Goal: Information Seeking & Learning: Learn about a topic

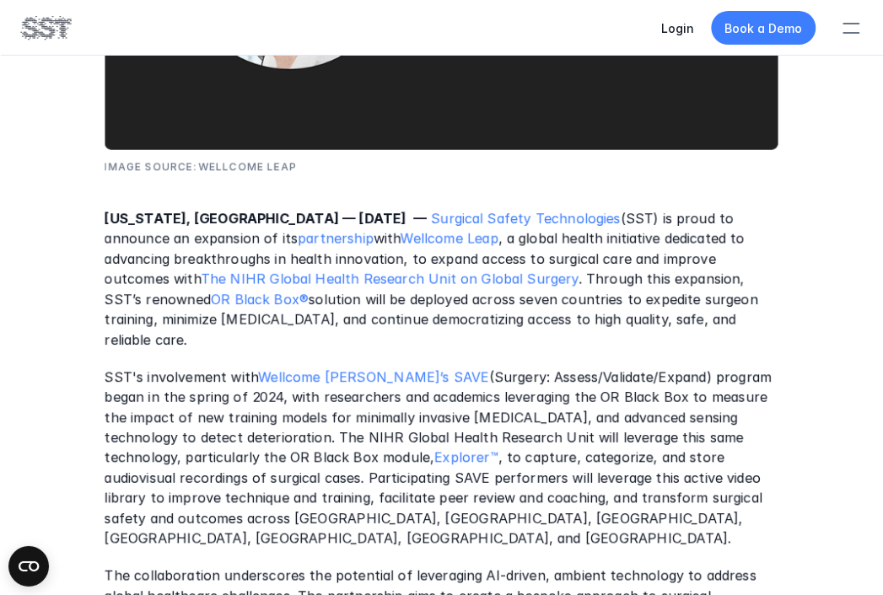
scroll to position [624, 0]
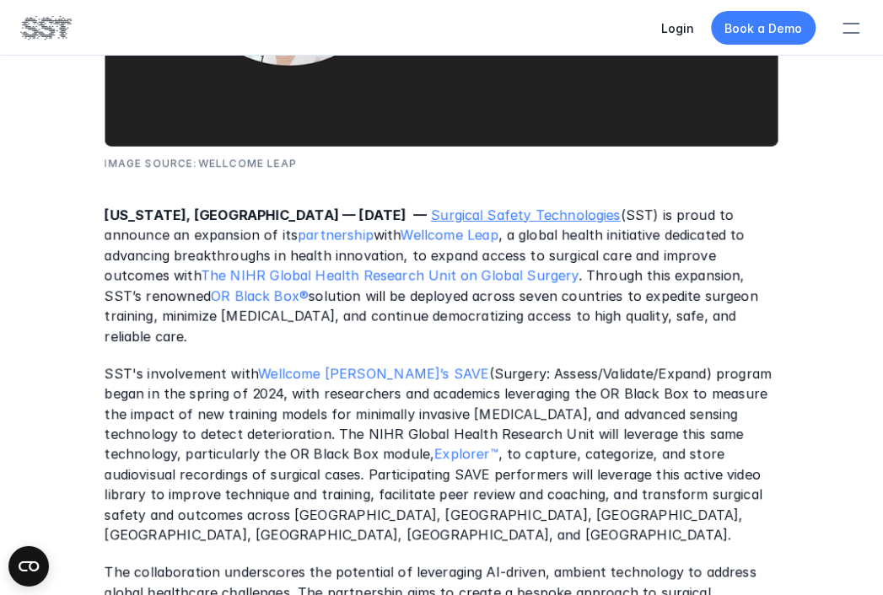
drag, startPoint x: 373, startPoint y: 211, endPoint x: 388, endPoint y: 210, distance: 14.4
click at [388, 210] on p "[US_STATE], [GEOGRAPHIC_DATA] — [DATE] — Surgical Safety Technologies (SST) is …" at bounding box center [442, 275] width 674 height 142
click at [470, 216] on link "Surgical Safety Technologies" at bounding box center [526, 214] width 190 height 17
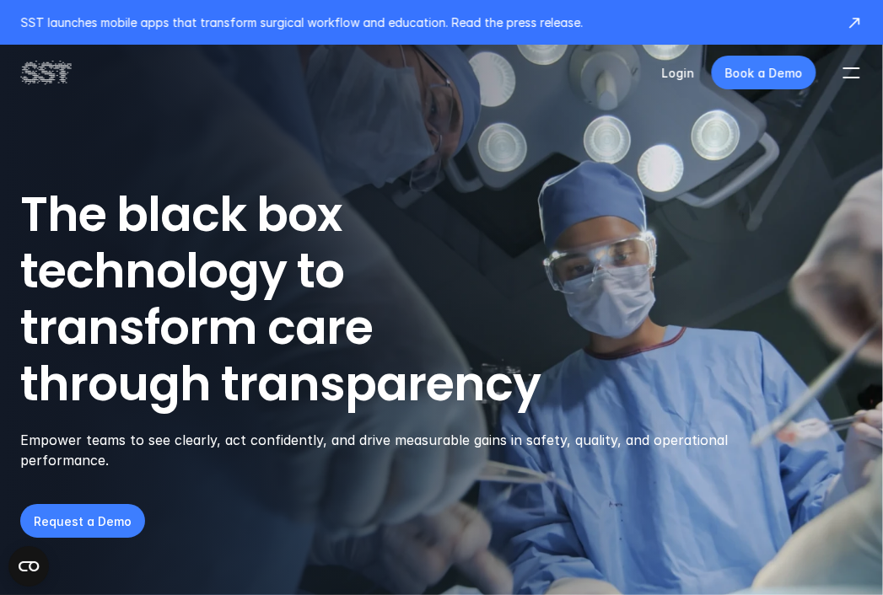
scroll to position [624, 0]
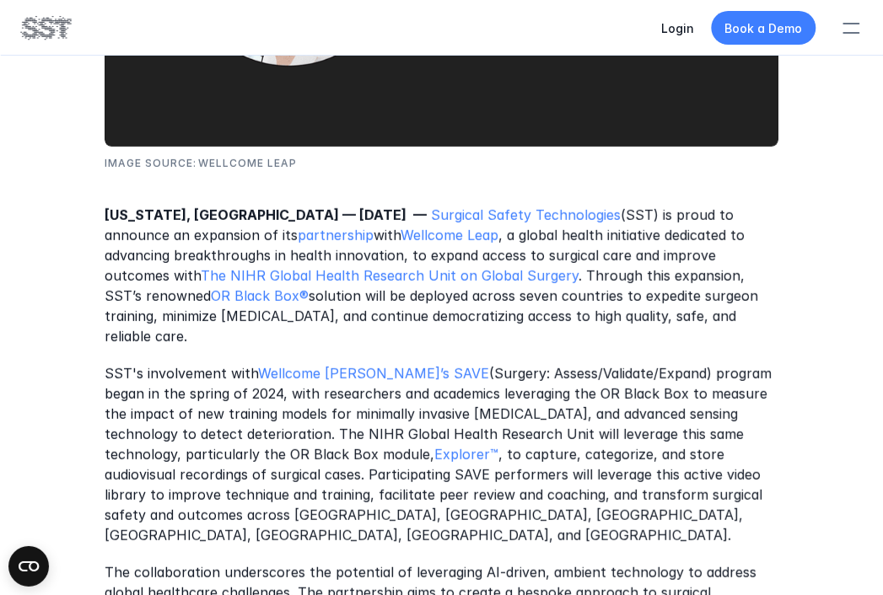
click at [457, 561] on p "The collaboration underscores the potential of leveraging AI-driven, ambient te…" at bounding box center [442, 601] width 674 height 81
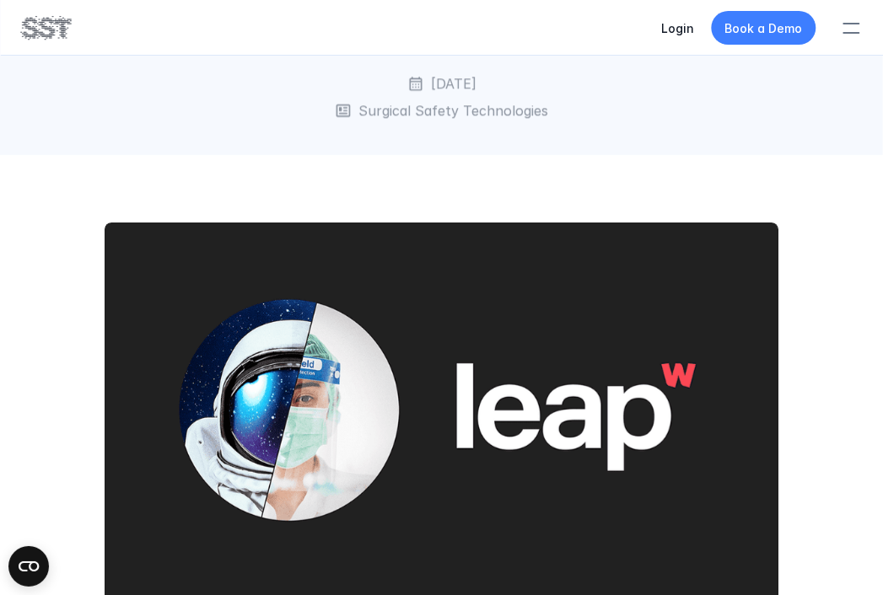
scroll to position [0, 0]
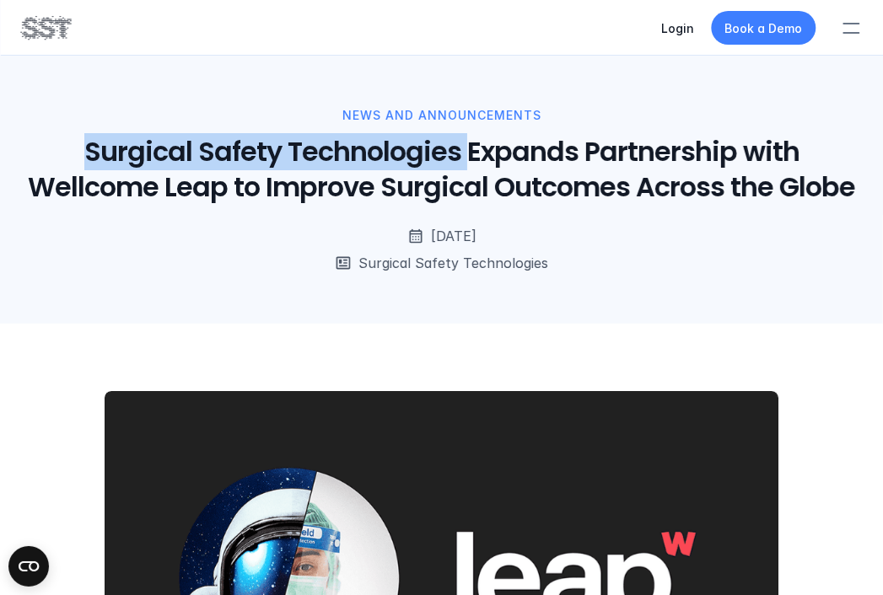
drag, startPoint x: 20, startPoint y: 148, endPoint x: 398, endPoint y: 152, distance: 377.7
click at [398, 152] on h1 "Surgical Safety Technologies Expands Partnership with Wellcome Leap to Improve …" at bounding box center [441, 170] width 842 height 70
copy h1 "Surgical Safety Technologies"
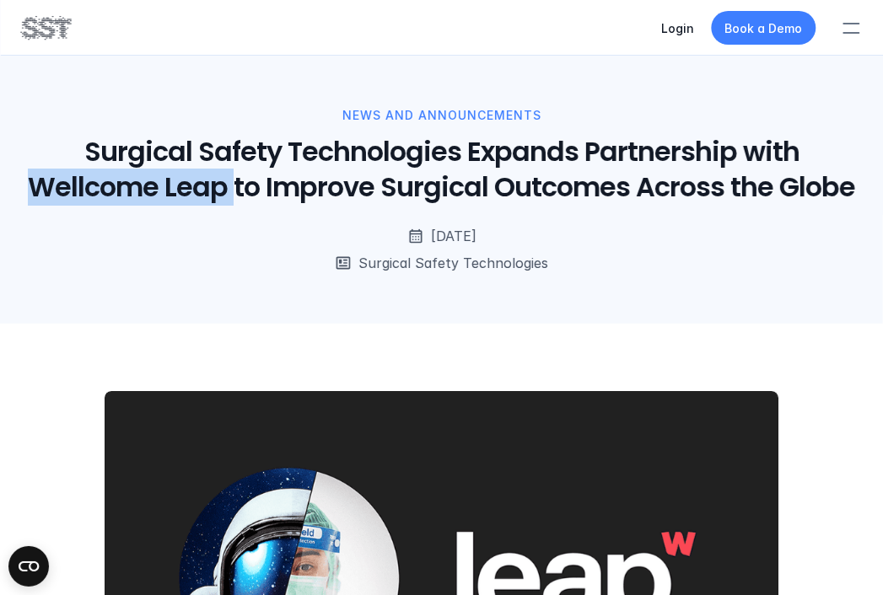
drag, startPoint x: 736, startPoint y: 150, endPoint x: 165, endPoint y: 196, distance: 572.6
click at [165, 196] on h1 "Surgical Safety Technologies Expands Partnership with Wellcome Leap to Improve …" at bounding box center [441, 170] width 842 height 70
copy h1 "Wellcome Leap"
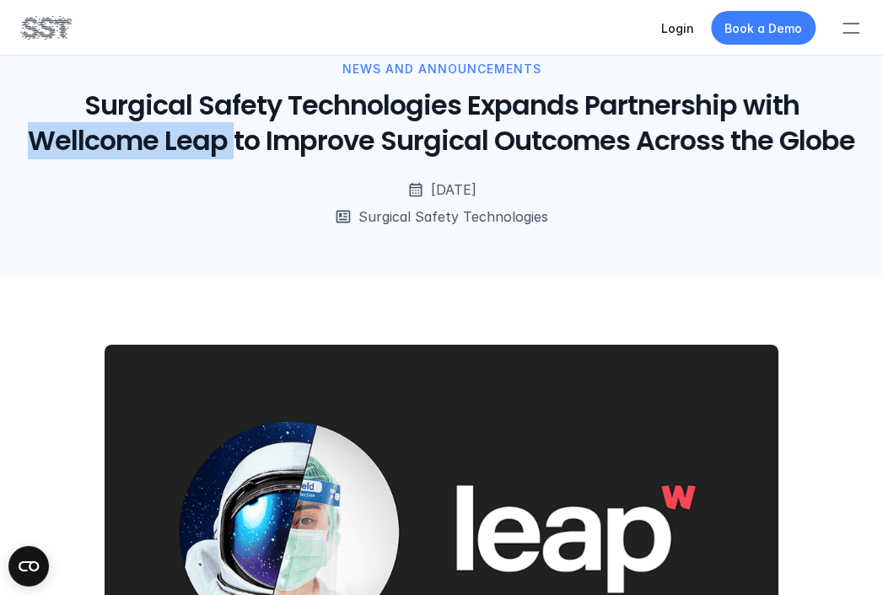
scroll to position [46, 0]
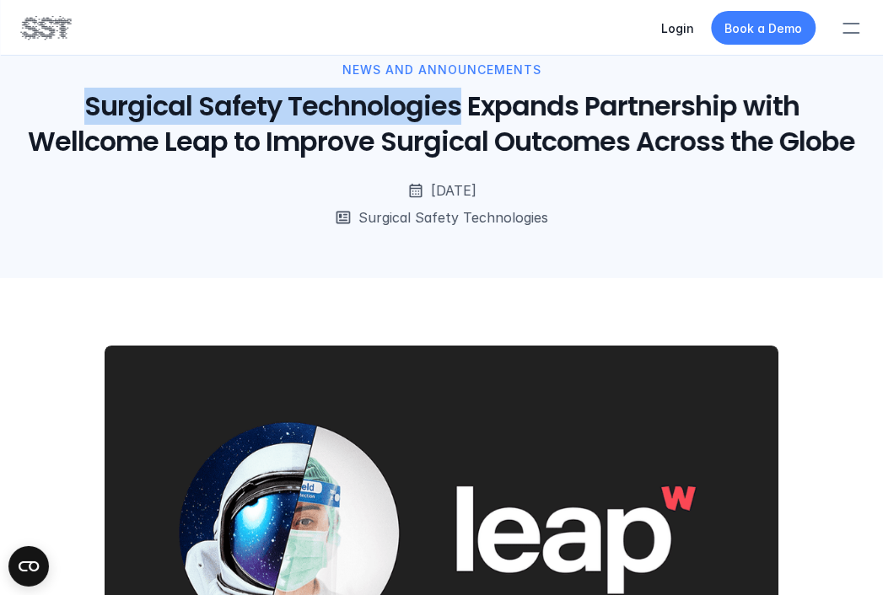
drag, startPoint x: 19, startPoint y: 94, endPoint x: 391, endPoint y: 103, distance: 372.7
click at [391, 103] on div "News and Announcements Surgical Safety Technologies Expands Partnership with We…" at bounding box center [441, 116] width 883 height 324
copy h1 "Surgical Safety Technologies"
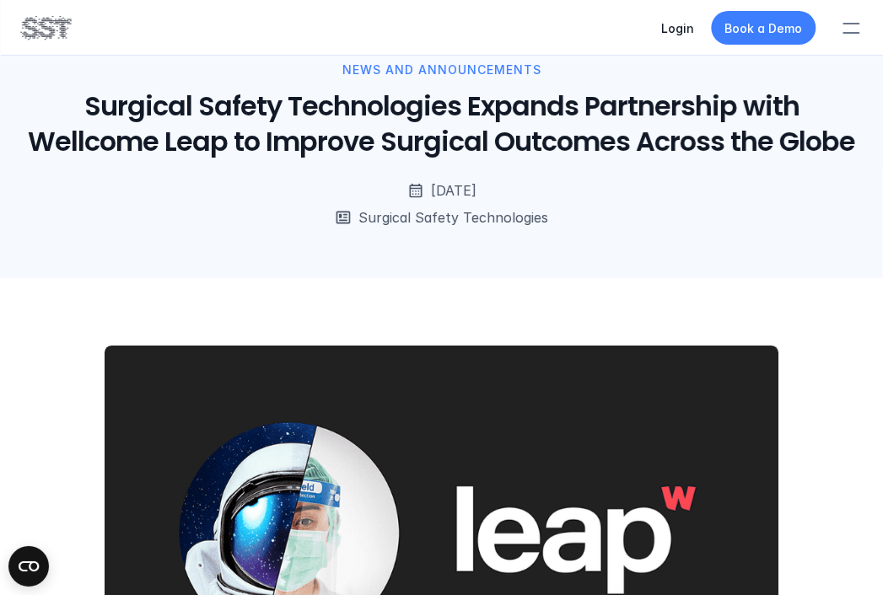
click at [88, 187] on div "[DATE]" at bounding box center [441, 190] width 842 height 20
drag, startPoint x: 400, startPoint y: 101, endPoint x: 792, endPoint y: 146, distance: 394.5
click at [792, 146] on h1 "Surgical Safety Technologies Expands Partnership with Wellcome Leap to Improve …" at bounding box center [441, 124] width 842 height 70
copy h1 "Expands Partnership with Wellcome Leap to Improve Surgical Outcomes Across the …"
click at [50, 257] on div "News and Announcements Surgical Safety Technologies Expands Partnership with We…" at bounding box center [441, 116] width 883 height 324
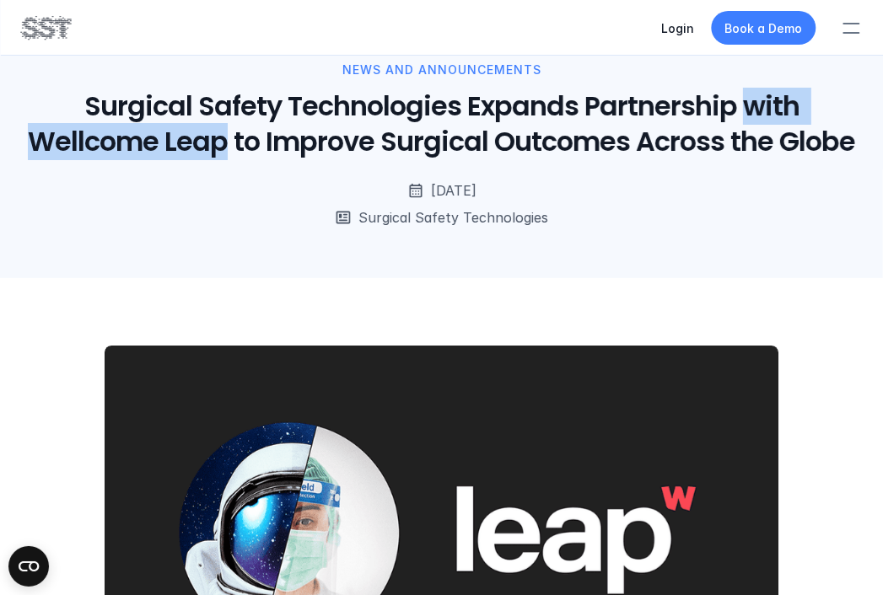
drag, startPoint x: 674, startPoint y: 104, endPoint x: 160, endPoint y: 139, distance: 515.4
click at [160, 139] on h1 "Surgical Safety Technologies Expands Partnership with Wellcome Leap to Improve …" at bounding box center [441, 124] width 842 height 70
copy h1 "with Wellcome Leap"
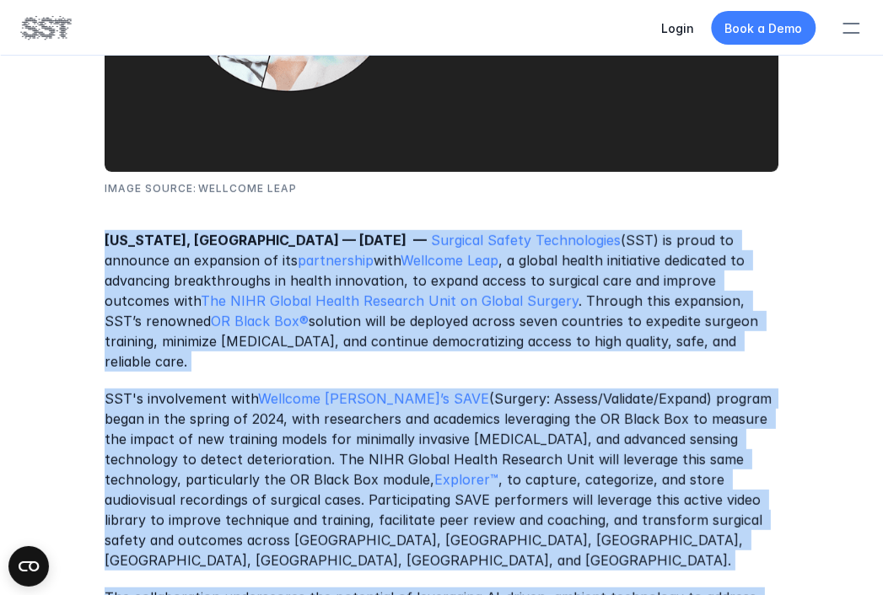
scroll to position [781, 0]
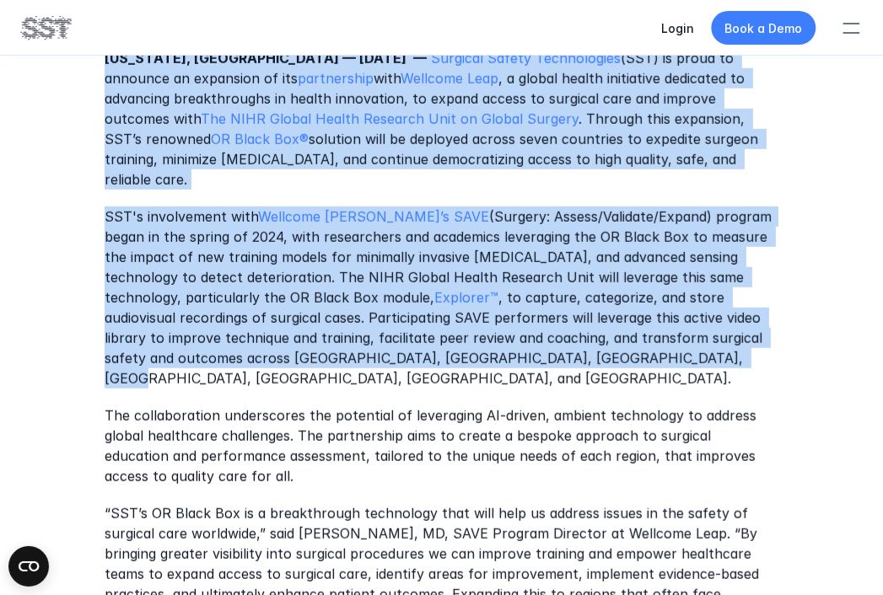
drag, startPoint x: 106, startPoint y: 319, endPoint x: 731, endPoint y: 331, distance: 624.7
copy div "LOR IPSU, DO — Sitametc 12, 1450 — Adipisci Elitse Doeiusmodtem (INC) ut labor …"
